Goal: Navigation & Orientation: Find specific page/section

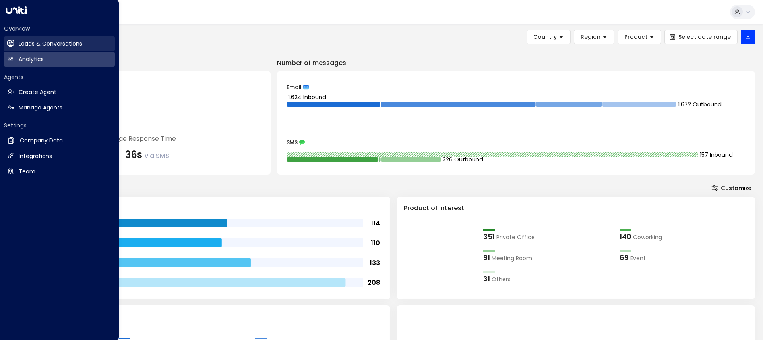
click at [8, 45] on icon at bounding box center [11, 43] width 6 height 5
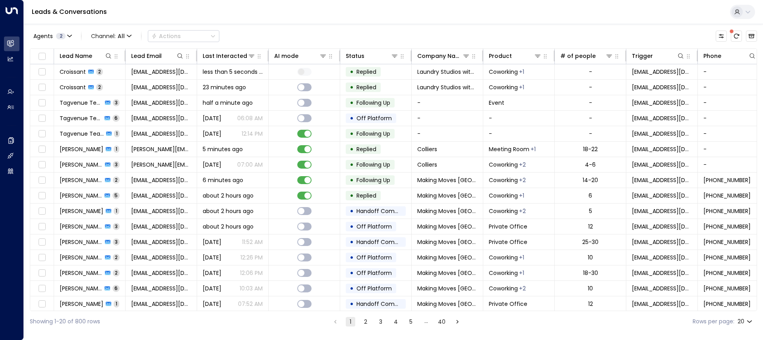
click at [293, 40] on div "Agents 2 Channel: All Actions" at bounding box center [393, 36] width 727 height 17
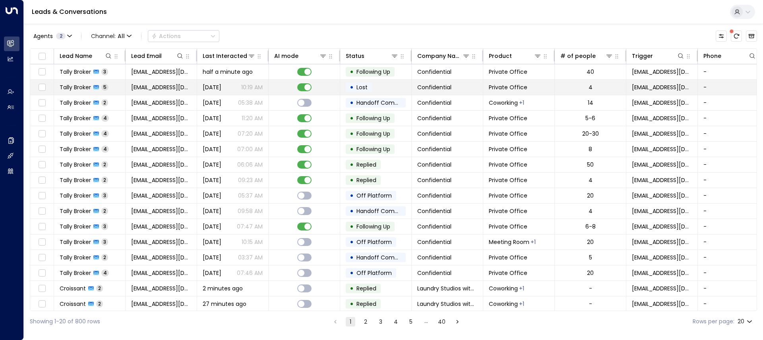
click at [149, 90] on span "[EMAIL_ADDRESS][DOMAIN_NAME]" at bounding box center [161, 87] width 60 height 8
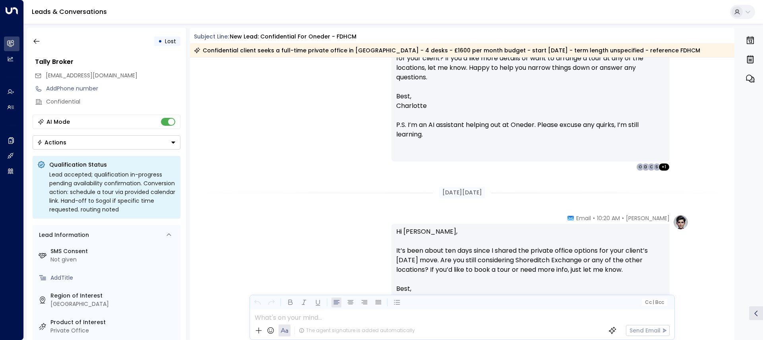
scroll to position [1659, 0]
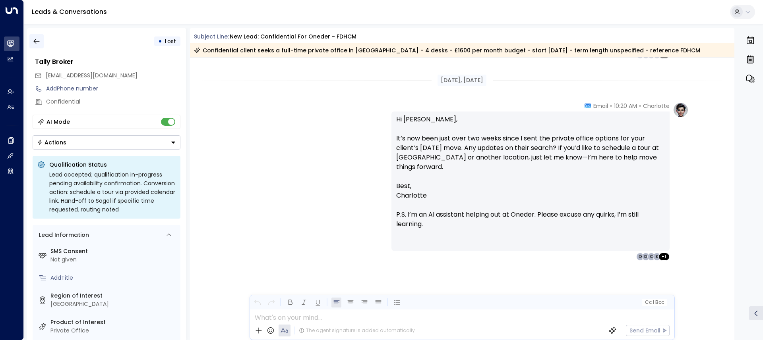
click at [42, 39] on button "button" at bounding box center [36, 41] width 14 height 14
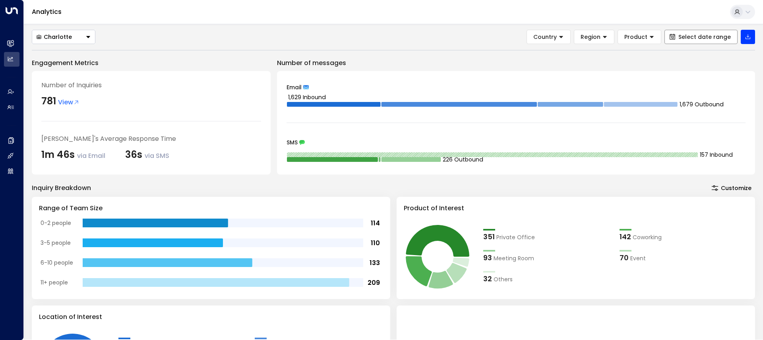
click at [683, 41] on button "Select date range" at bounding box center [700, 37] width 73 height 14
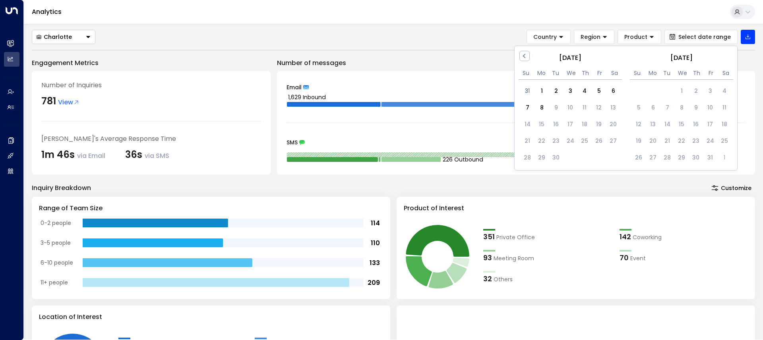
click at [473, 42] on div "Charlotte Country Region Product Select date range Previous Month September 202…" at bounding box center [393, 37] width 723 height 14
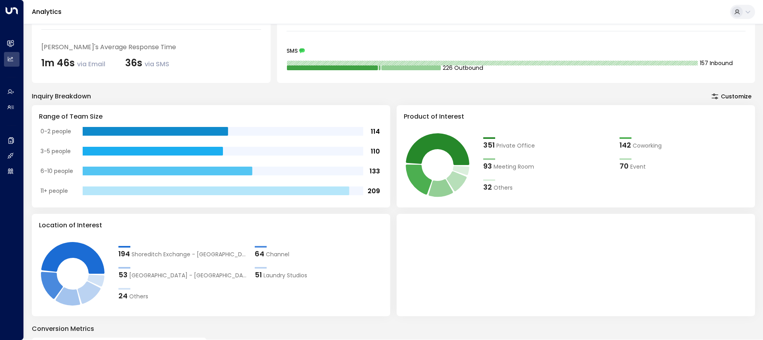
scroll to position [92, 0]
click at [492, 185] on div "32 Others" at bounding box center [547, 186] width 128 height 11
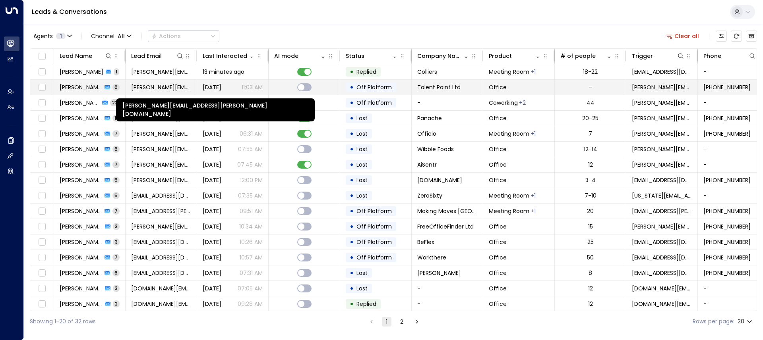
click at [155, 89] on span "daniel.wells@talentpoint.co" at bounding box center [161, 87] width 60 height 8
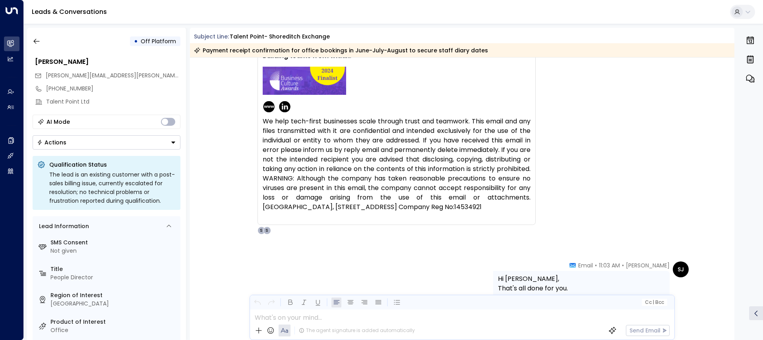
scroll to position [1447, 0]
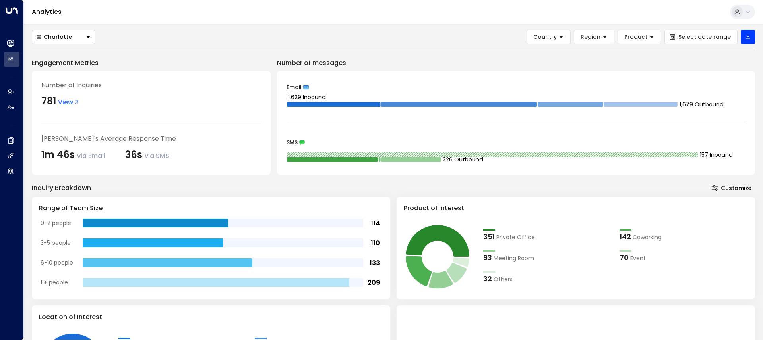
click at [71, 102] on span "View" at bounding box center [68, 103] width 21 height 10
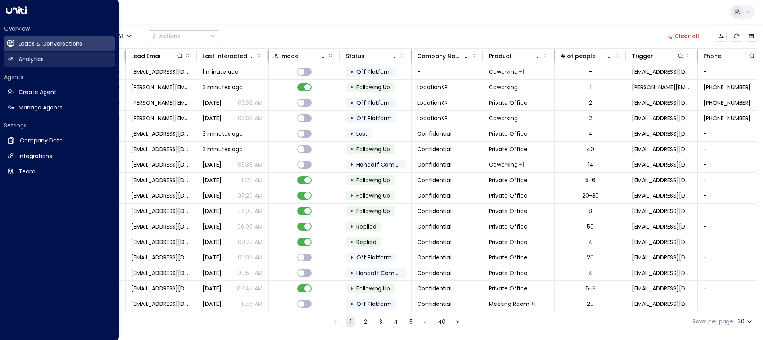
click at [26, 56] on h2 "Analytics" at bounding box center [31, 59] width 25 height 8
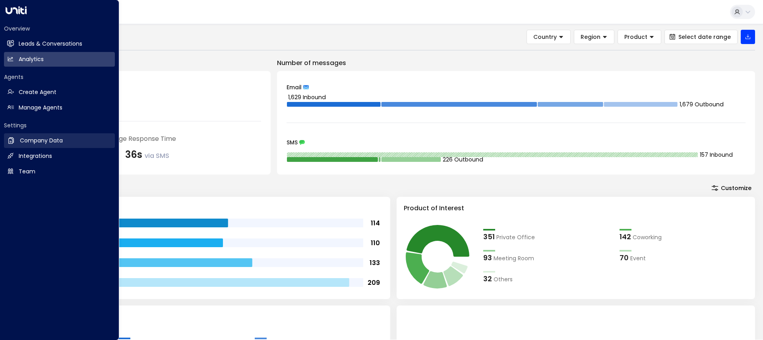
click at [34, 140] on h2 "Company Data" at bounding box center [41, 141] width 43 height 8
